Goal: Navigation & Orientation: Find specific page/section

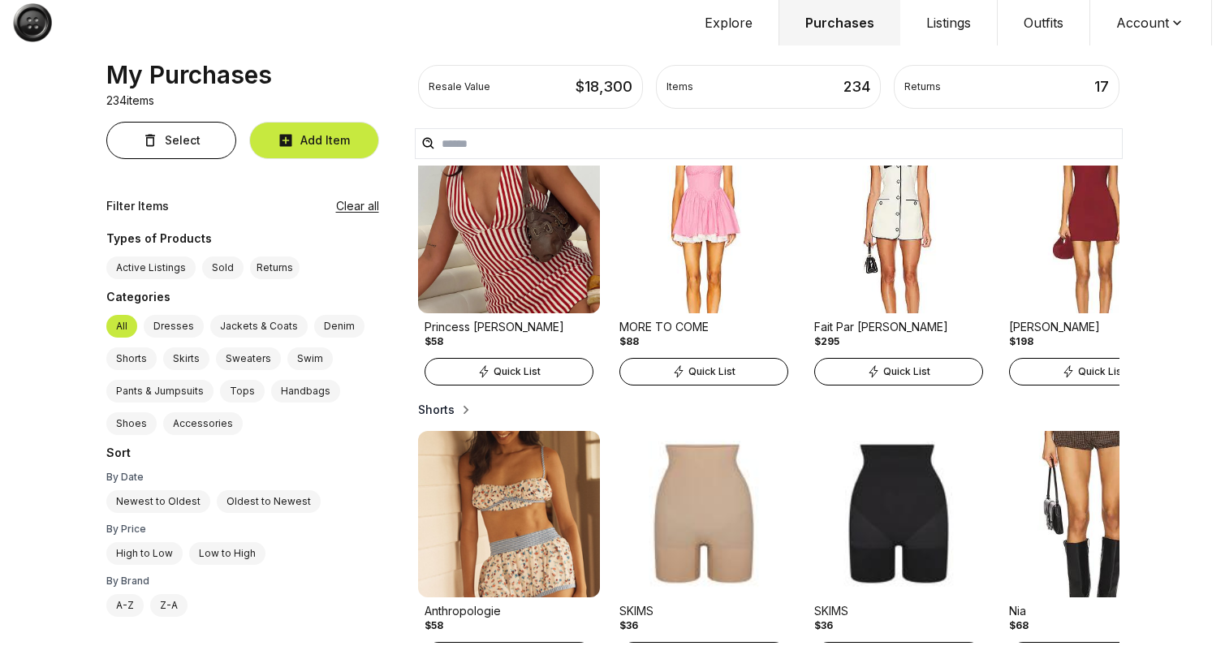
scroll to position [851, 0]
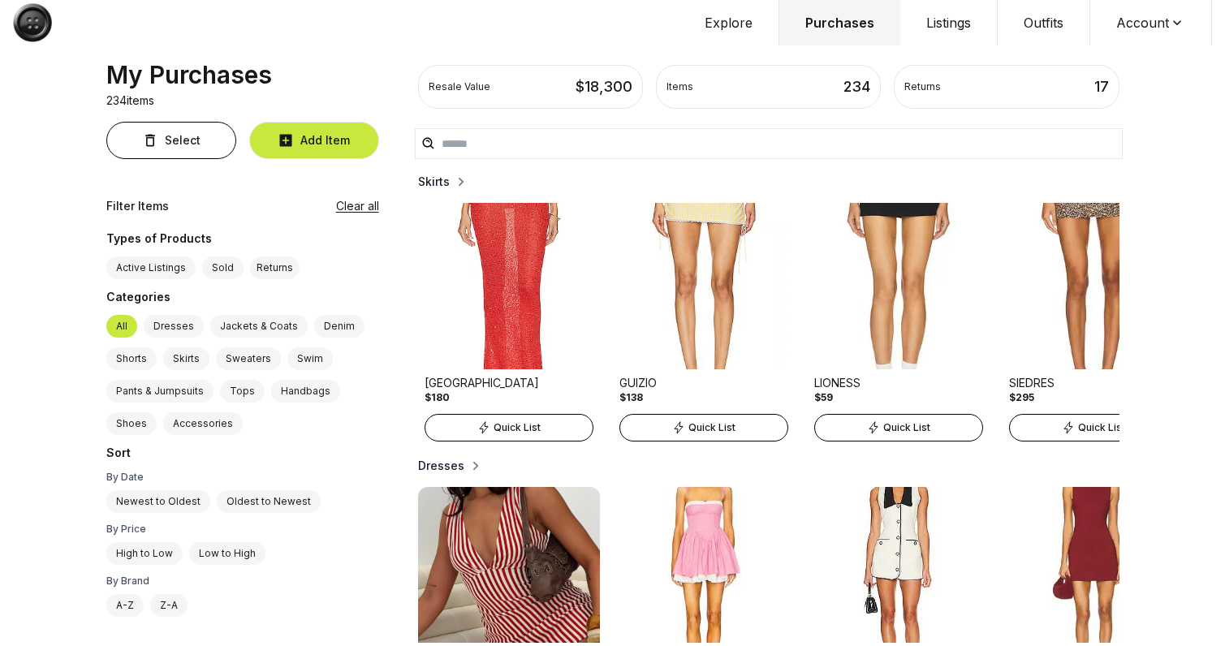
click at [145, 509] on label "Newest to Oldest" at bounding box center [158, 501] width 104 height 23
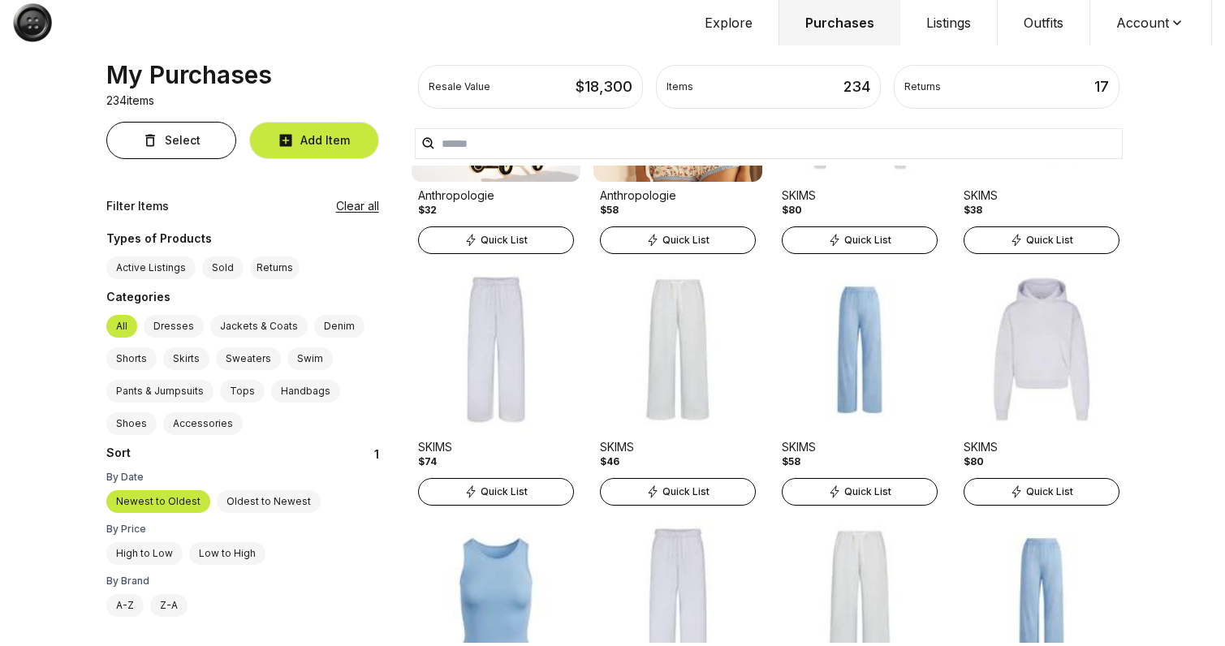
scroll to position [0, 0]
